Goal: Navigation & Orientation: Find specific page/section

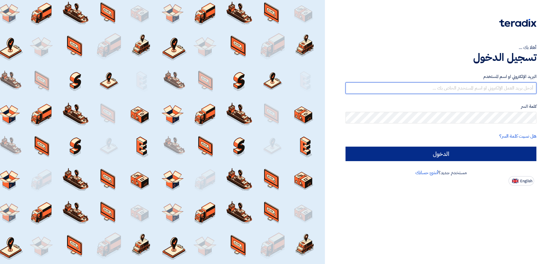
type input "[EMAIL_ADDRESS][DOMAIN_NAME]"
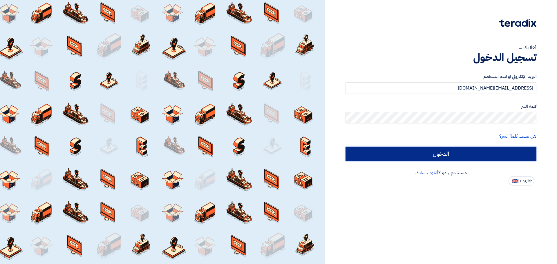
click at [425, 150] on input "الدخول" at bounding box center [440, 154] width 191 height 15
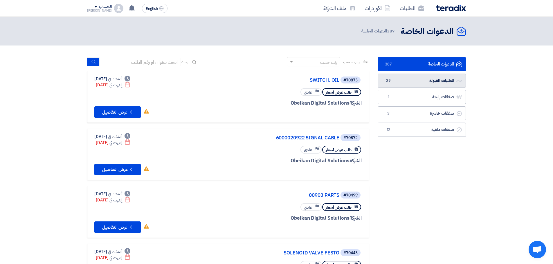
click at [418, 83] on link "الطلبات المقبولة الطلبات المقبولة 39" at bounding box center [421, 81] width 88 height 14
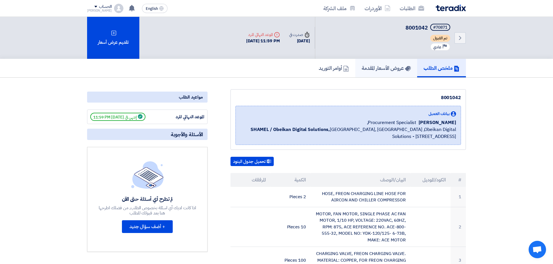
click at [388, 61] on link "عروض الأسعار المقدمة" at bounding box center [386, 68] width 62 height 19
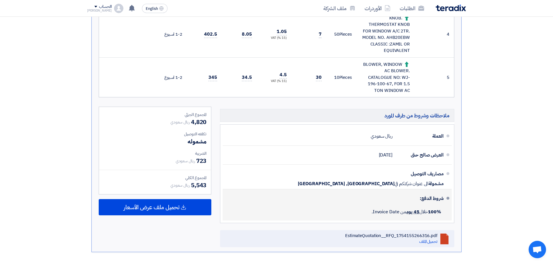
scroll to position [348, 0]
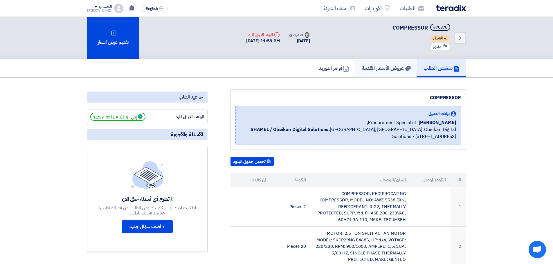
click at [379, 65] on h5 "عروض الأسعار المقدمة" at bounding box center [385, 68] width 49 height 7
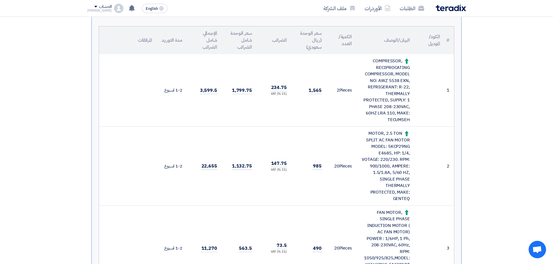
scroll to position [87, 0]
